Goal: Task Accomplishment & Management: Use online tool/utility

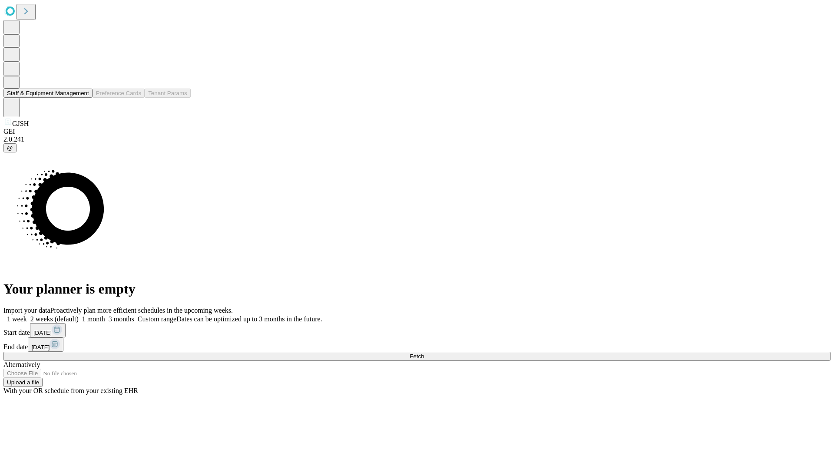
click at [83, 98] on button "Staff & Equipment Management" at bounding box center [47, 93] width 89 height 9
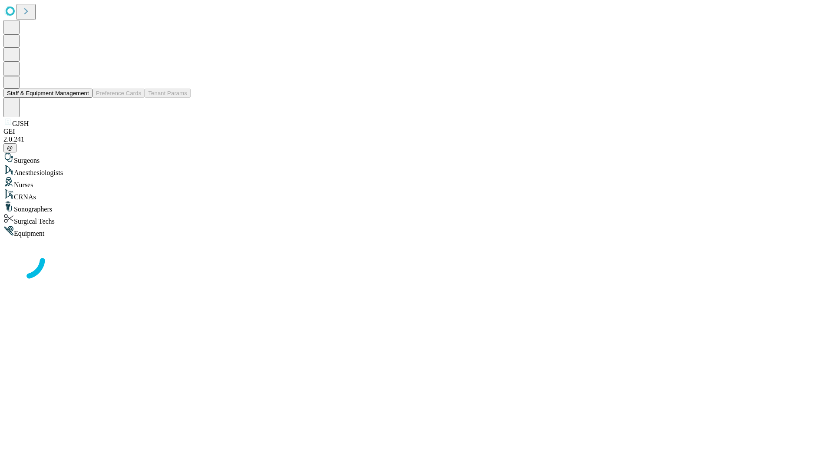
click at [83, 98] on button "Staff & Equipment Management" at bounding box center [47, 93] width 89 height 9
